Goal: Information Seeking & Learning: Learn about a topic

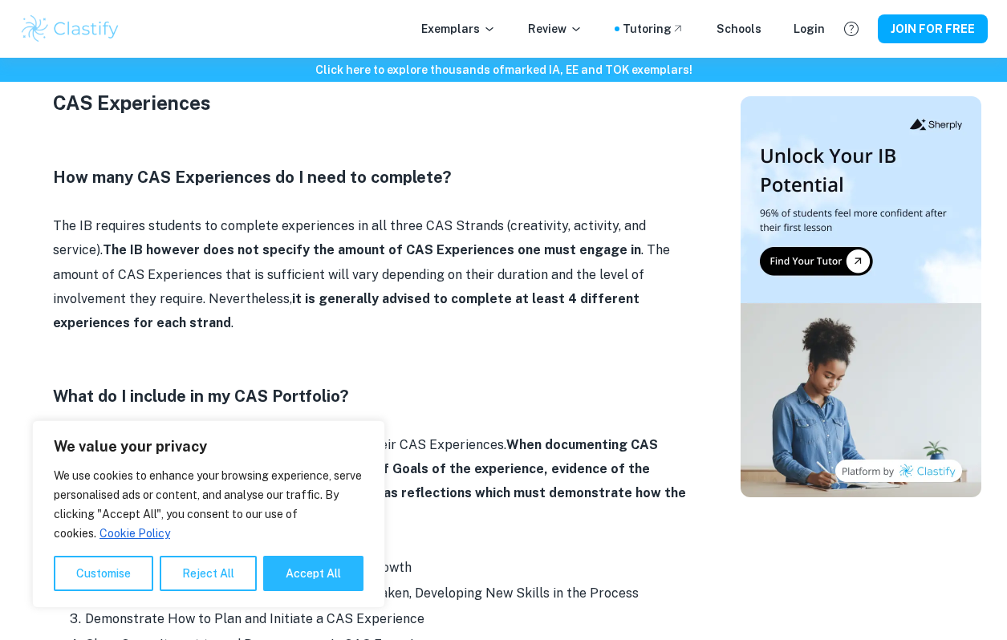
scroll to position [803, 0]
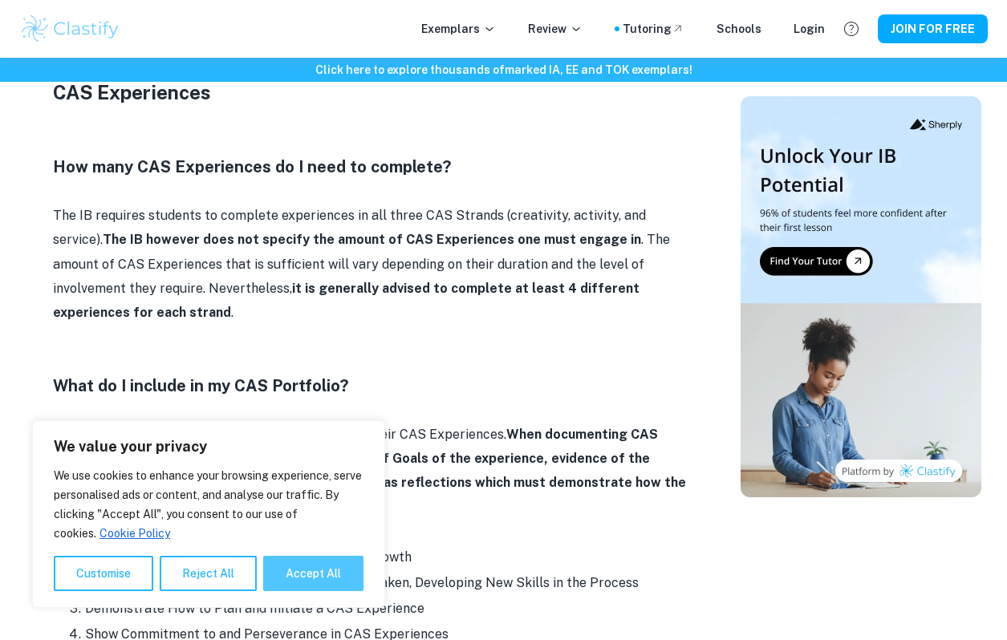
click at [315, 573] on button "Accept All" at bounding box center [313, 573] width 100 height 35
checkbox input "true"
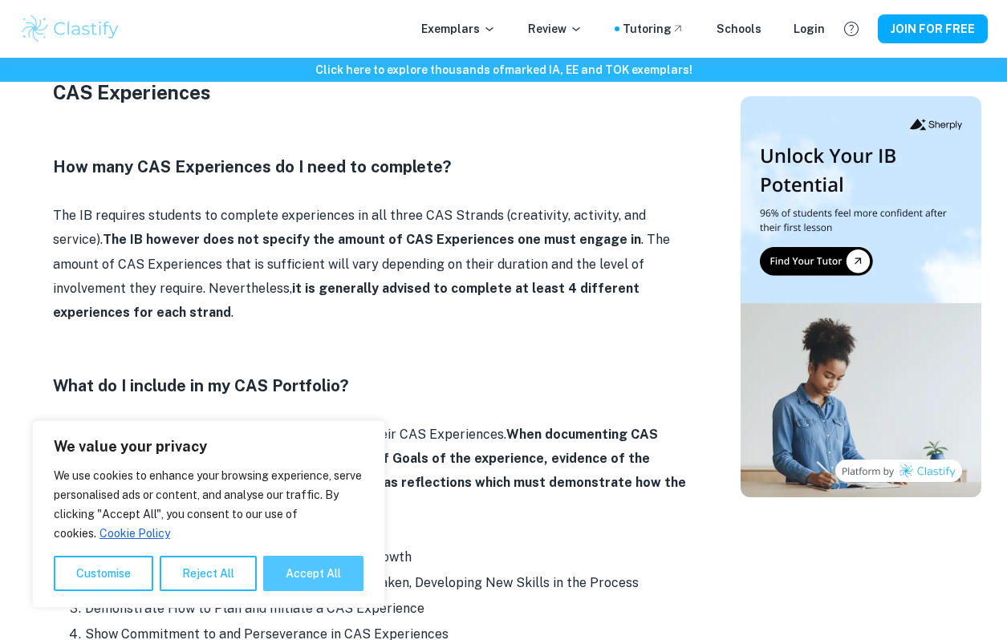
checkbox input "true"
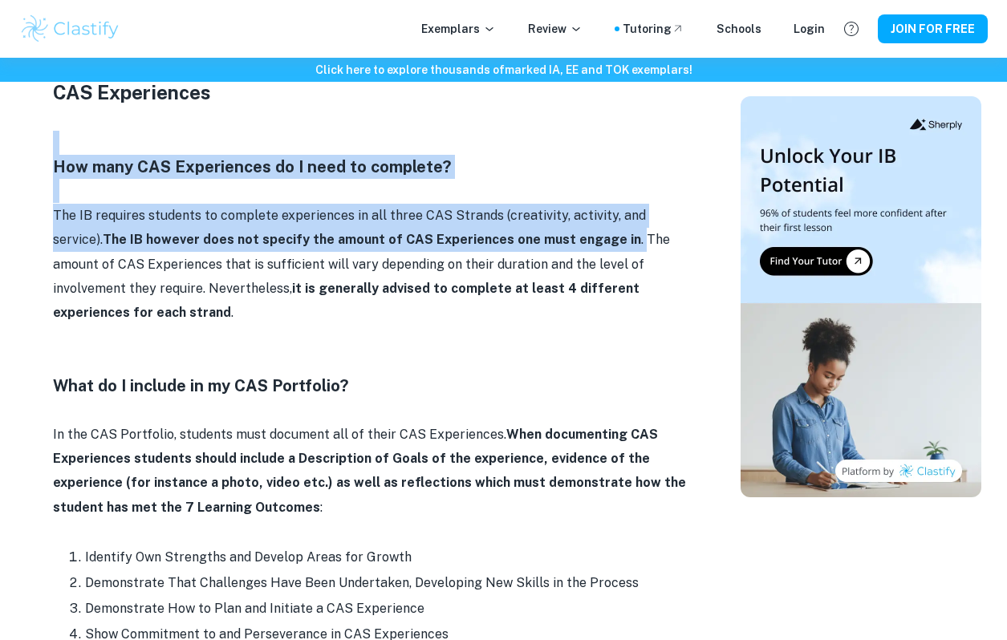
drag, startPoint x: 43, startPoint y: 149, endPoint x: 574, endPoint y: 241, distance: 538.3
copy div "How many CAS Experiences do I need to complete? The IB requires students to com…"
click at [484, 398] on p at bounding box center [374, 410] width 642 height 24
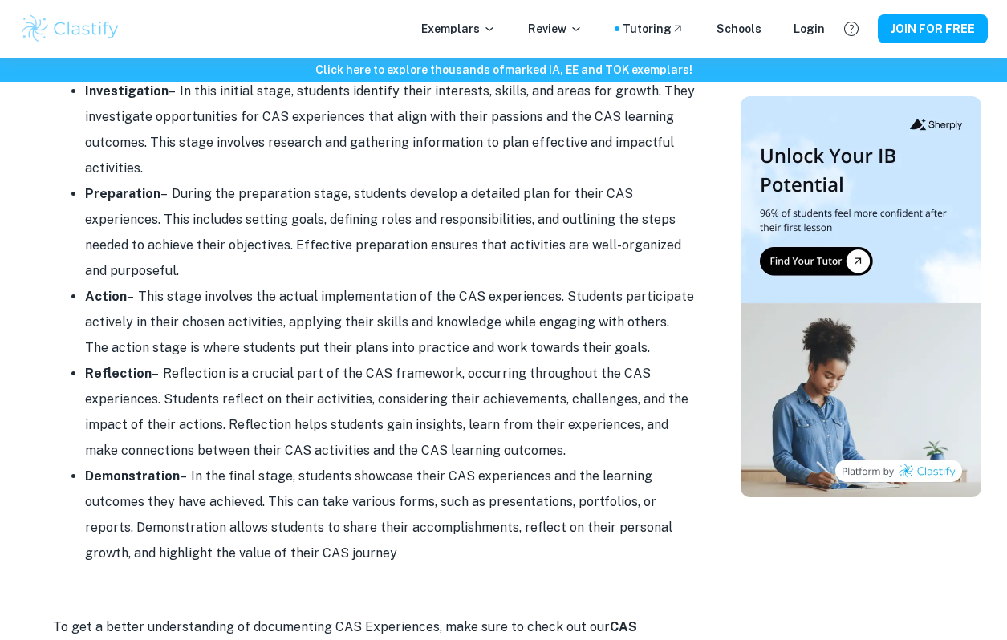
scroll to position [1600, 0]
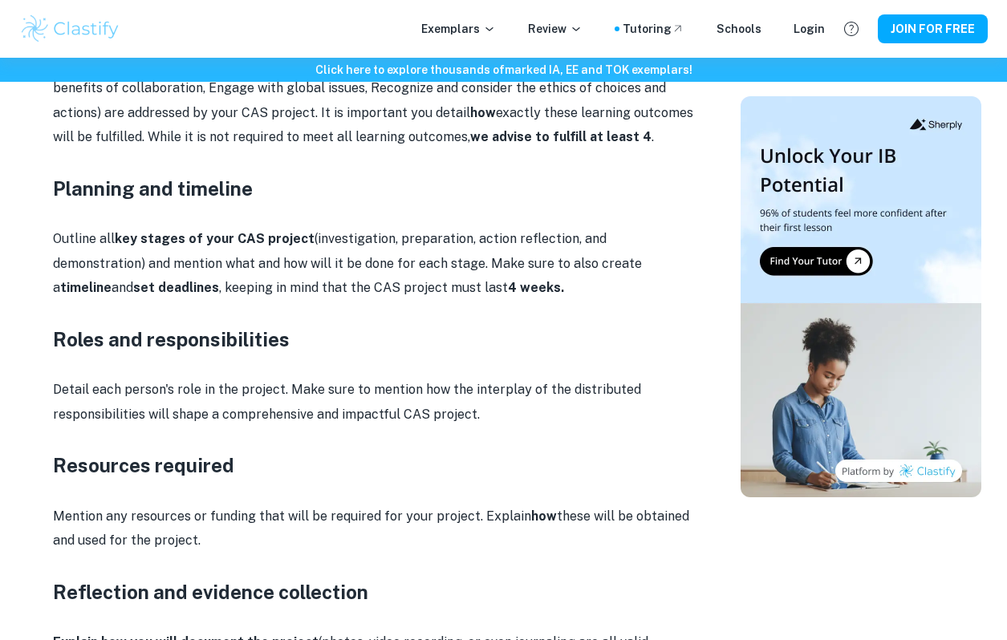
scroll to position [1621, 0]
